Goal: Task Accomplishment & Management: Manage account settings

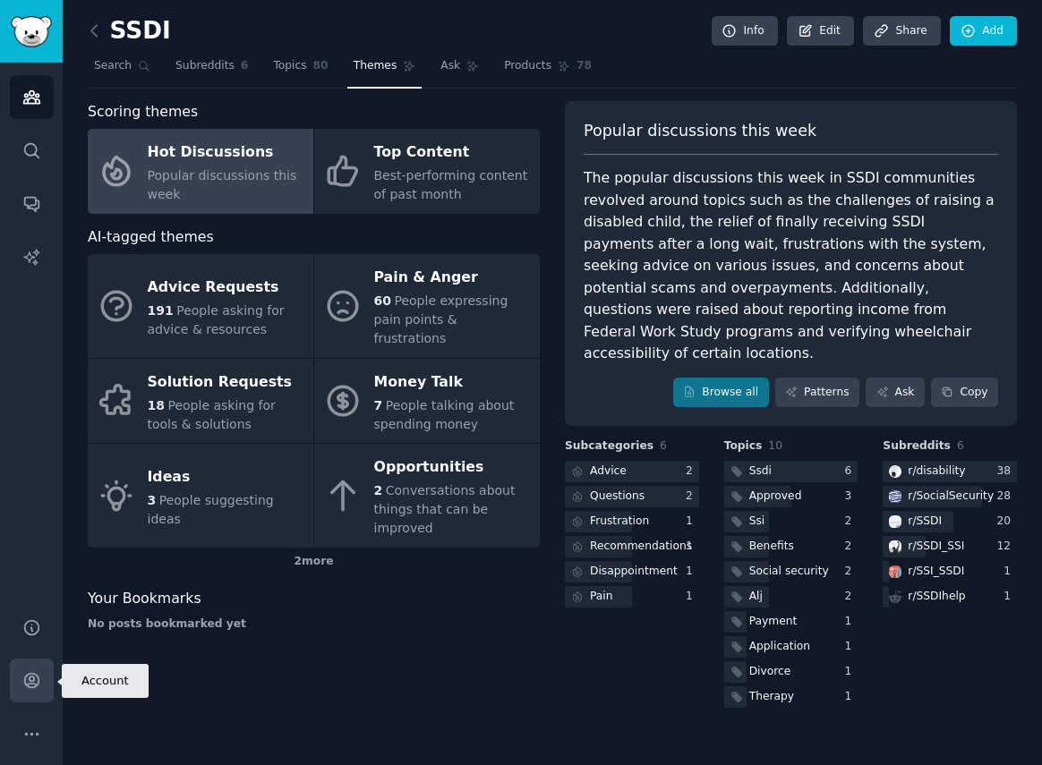
click at [31, 687] on icon "Sidebar" at bounding box center [31, 680] width 19 height 19
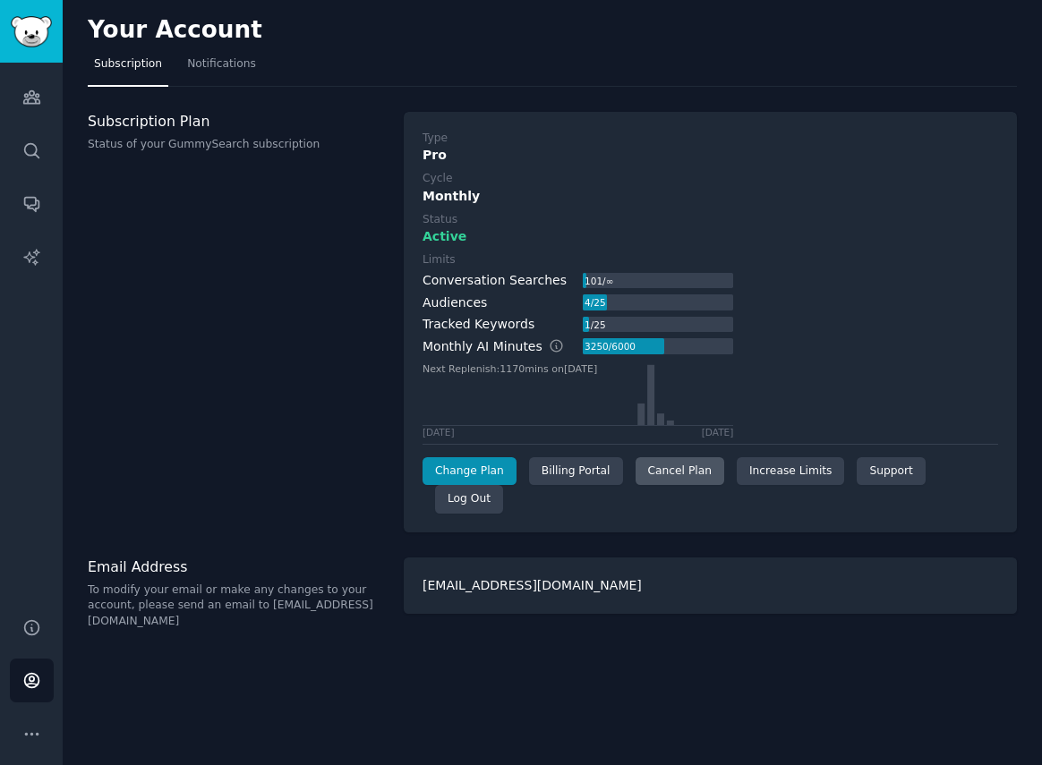
click at [683, 467] on div "Cancel Plan" at bounding box center [680, 471] width 89 height 29
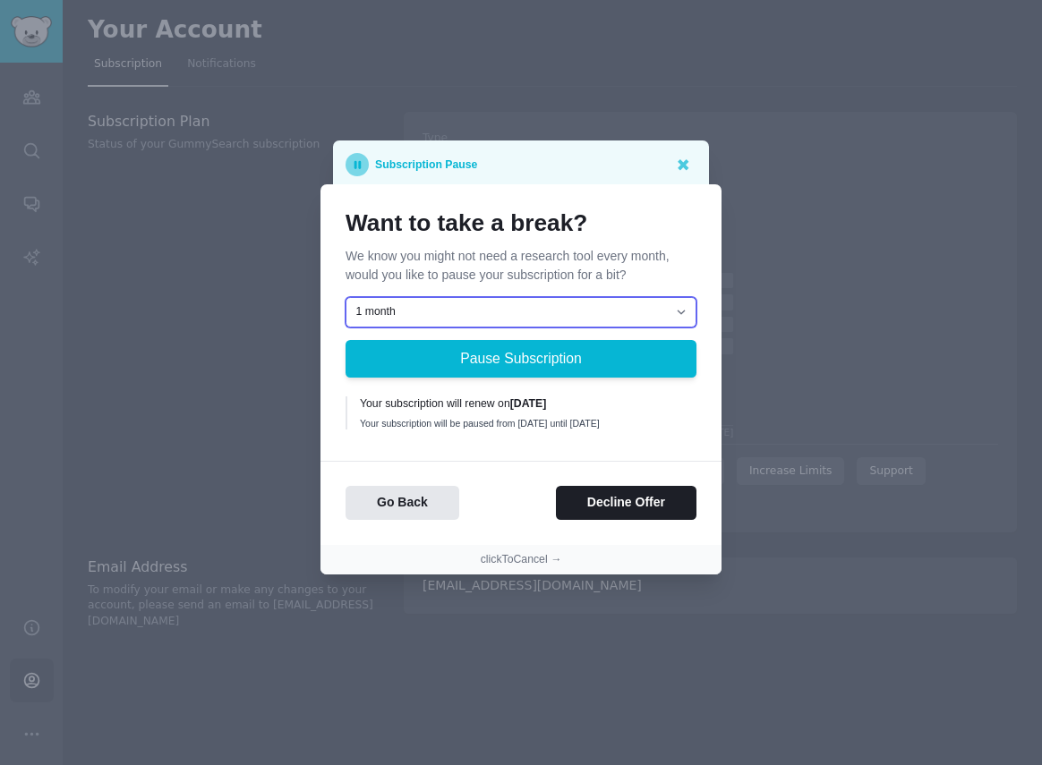
click at [483, 308] on select "1 month 2 months 3 months Choose a custom date to resume" at bounding box center [521, 312] width 351 height 30
click at [518, 566] on button "clickToCancel →" at bounding box center [521, 560] width 81 height 16
